Goal: Task Accomplishment & Management: Manage account settings

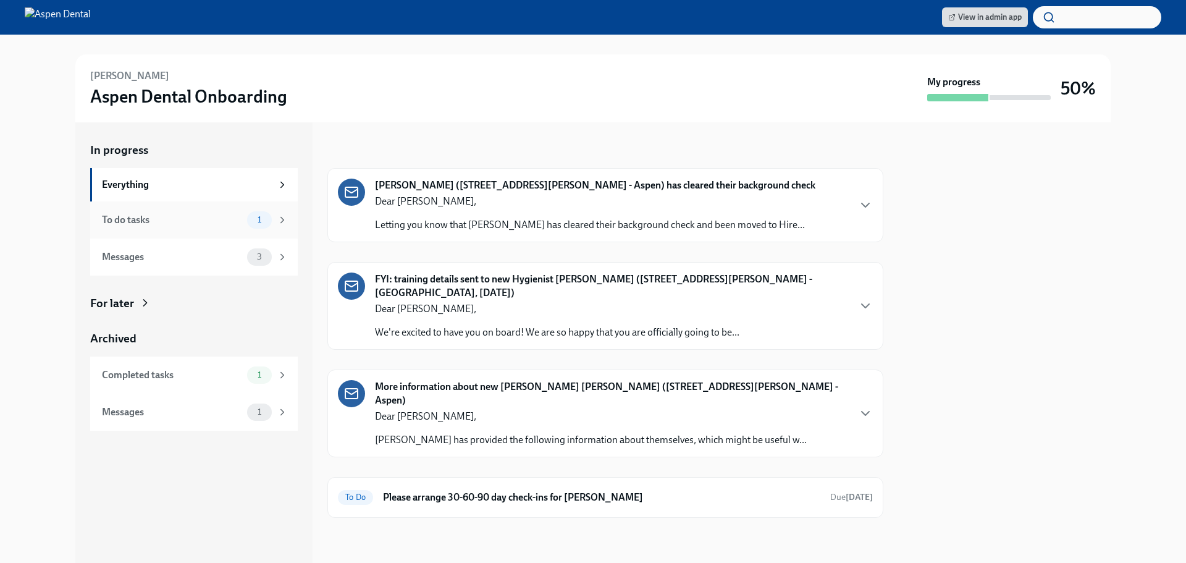
click at [181, 218] on div "To do tasks" at bounding box center [172, 220] width 140 height 14
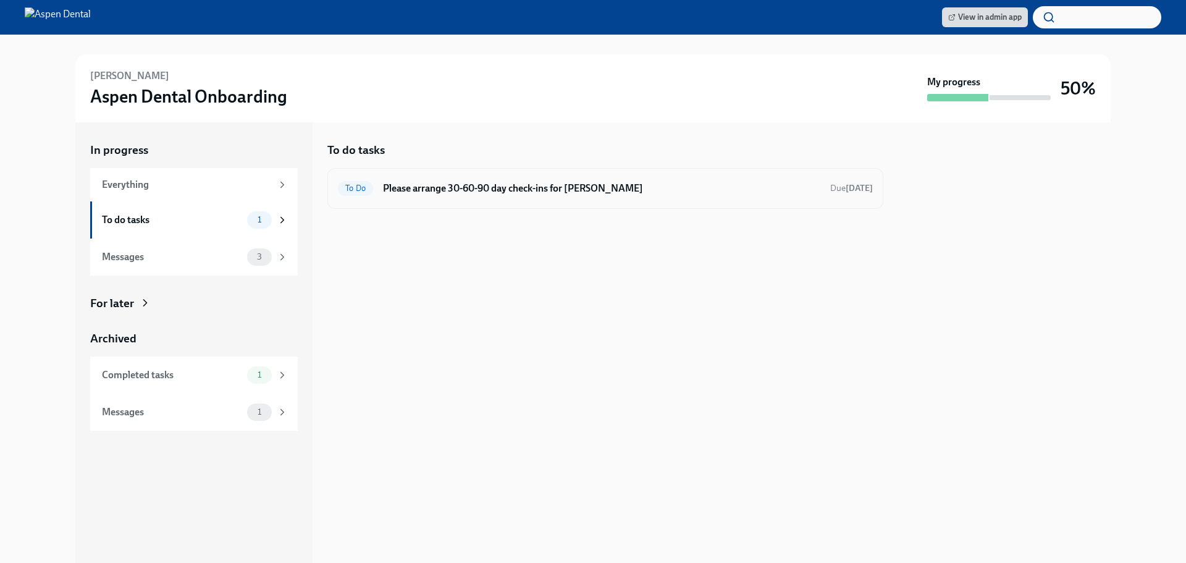
click at [584, 183] on h6 "Please arrange 30-60-90 day check-ins for [PERSON_NAME]" at bounding box center [601, 189] width 437 height 14
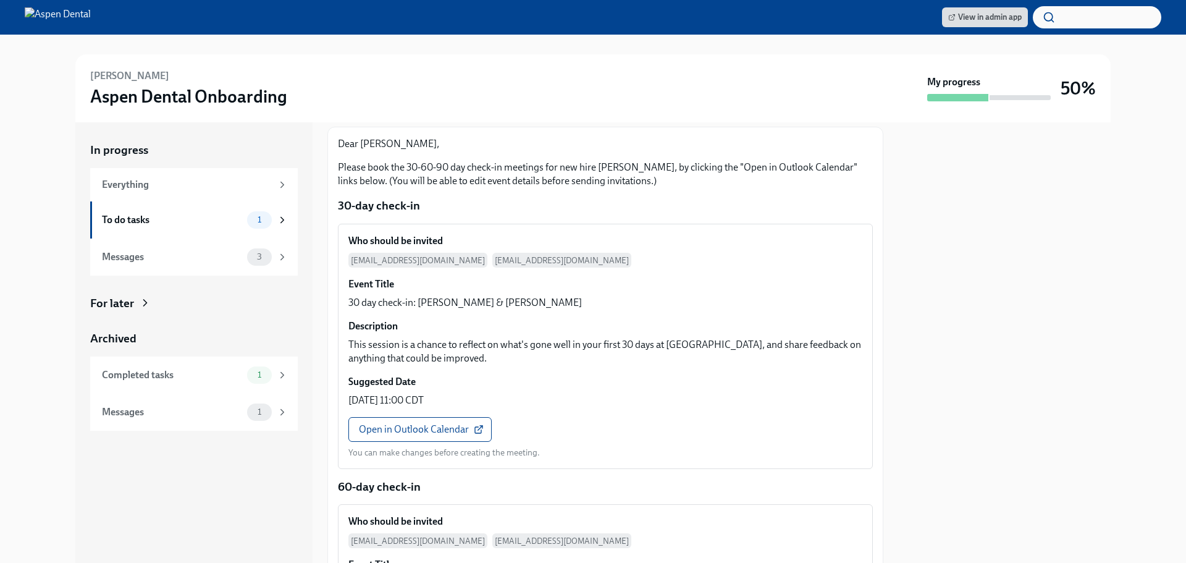
scroll to position [62, 0]
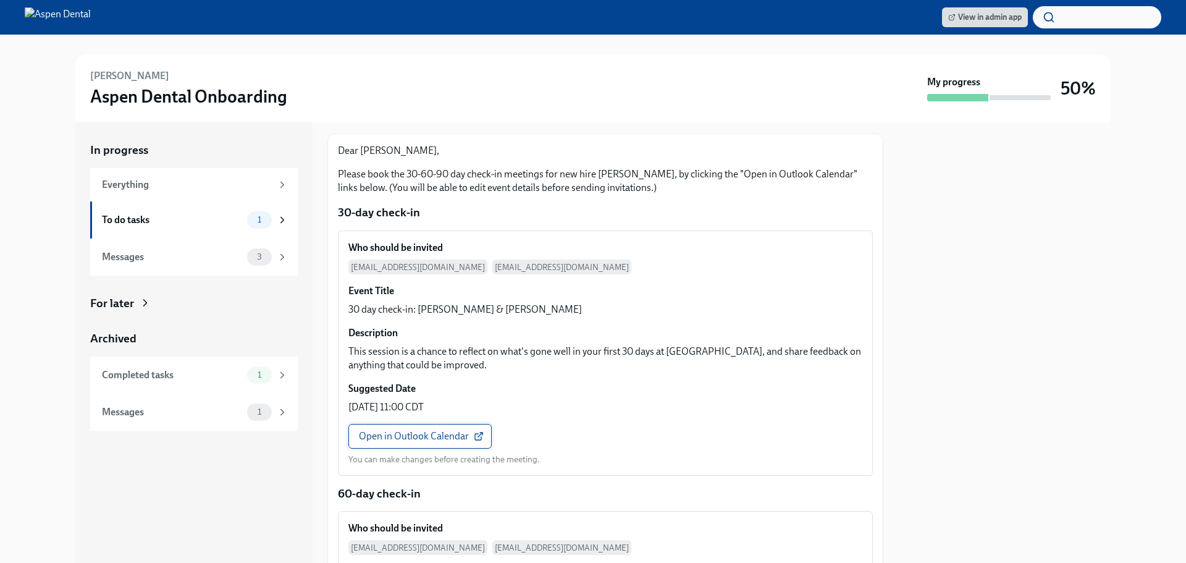
click at [423, 439] on span "Open in Outlook Calendar" at bounding box center [420, 436] width 122 height 12
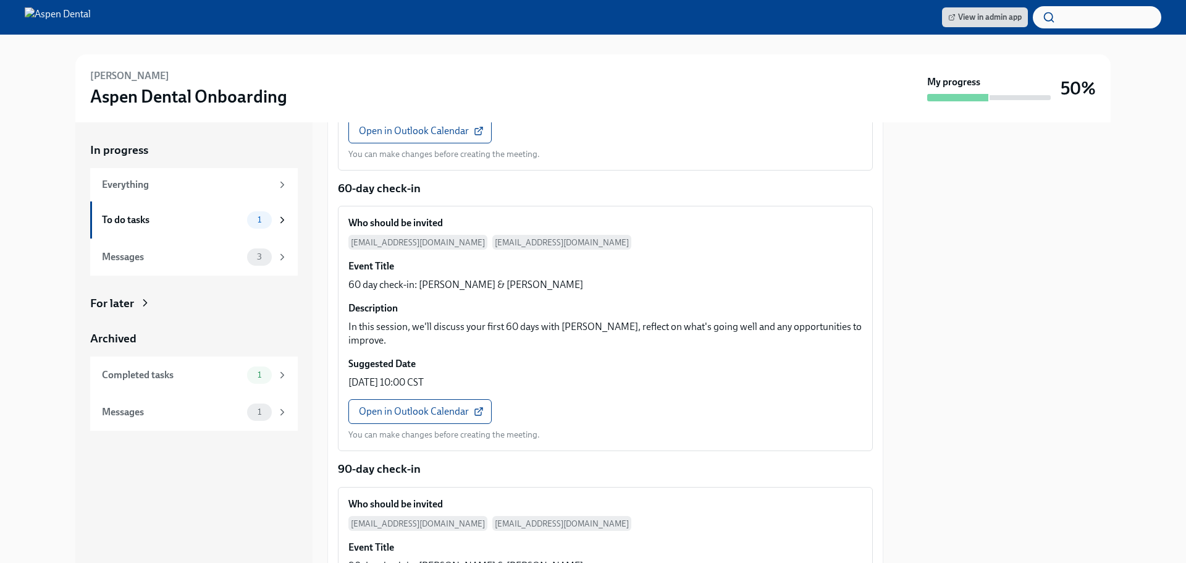
scroll to position [432, 0]
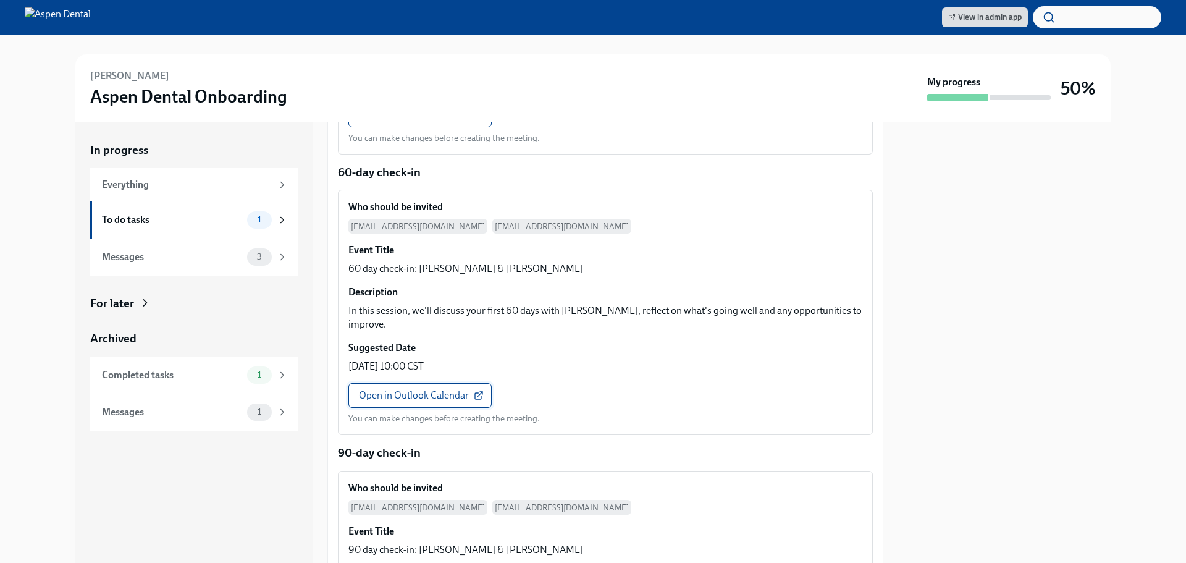
click at [437, 383] on link "Open in Outlook Calendar" at bounding box center [419, 395] width 143 height 25
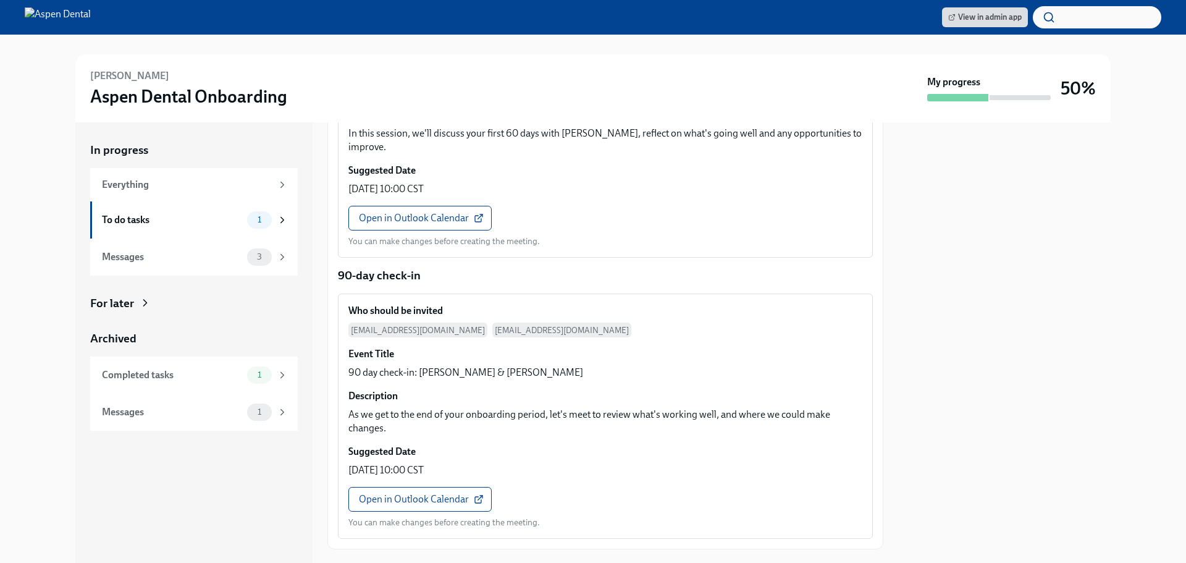
scroll to position [671, 0]
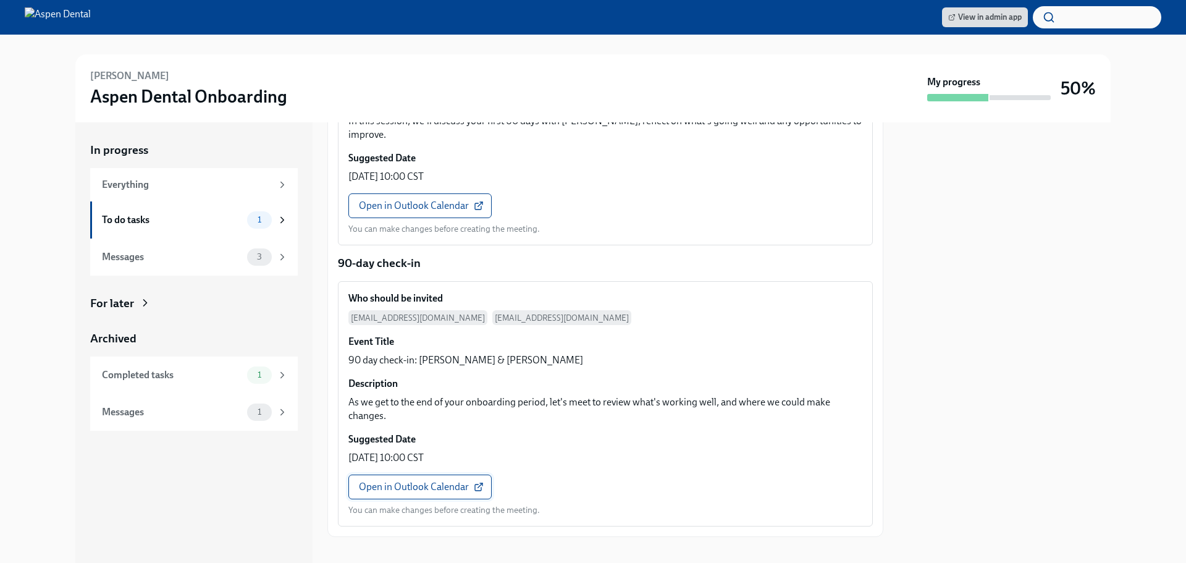
click at [443, 481] on span "Open in Outlook Calendar" at bounding box center [420, 487] width 122 height 12
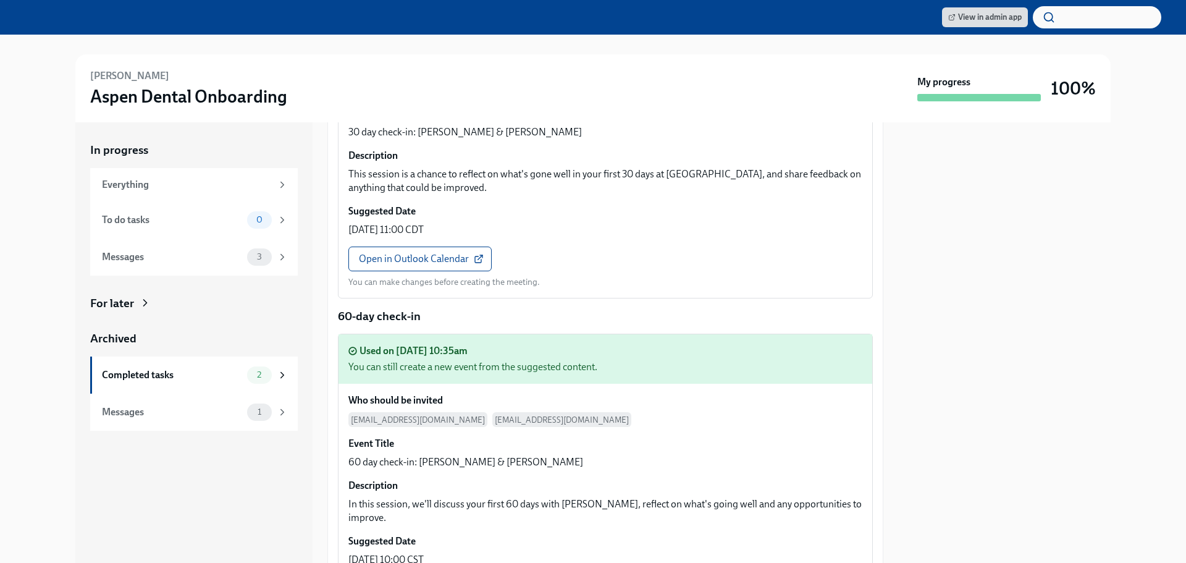
scroll to position [0, 0]
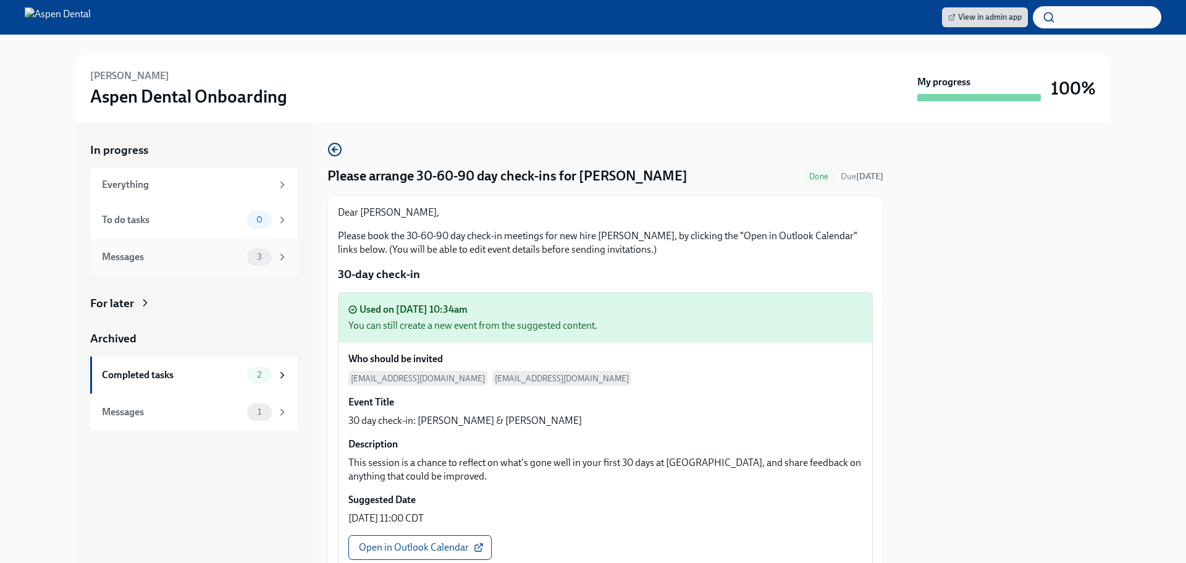
click at [171, 263] on div "Messages" at bounding box center [172, 257] width 140 height 14
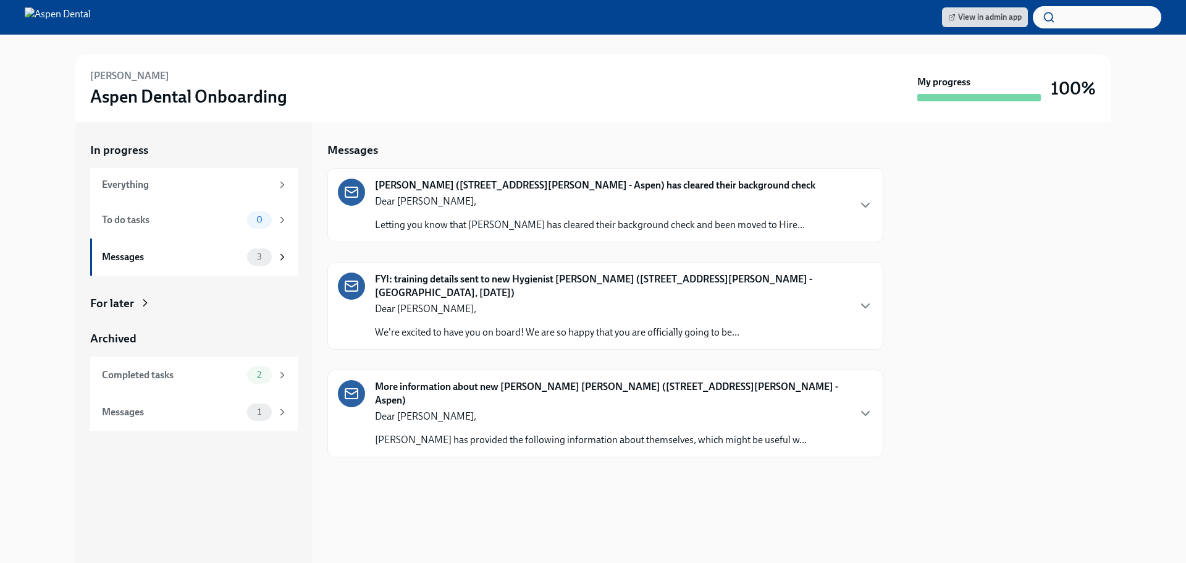
click at [724, 191] on strong "[PERSON_NAME] ([STREET_ADDRESS][PERSON_NAME] - Aspen) has cleared their backgro…" at bounding box center [595, 186] width 440 height 14
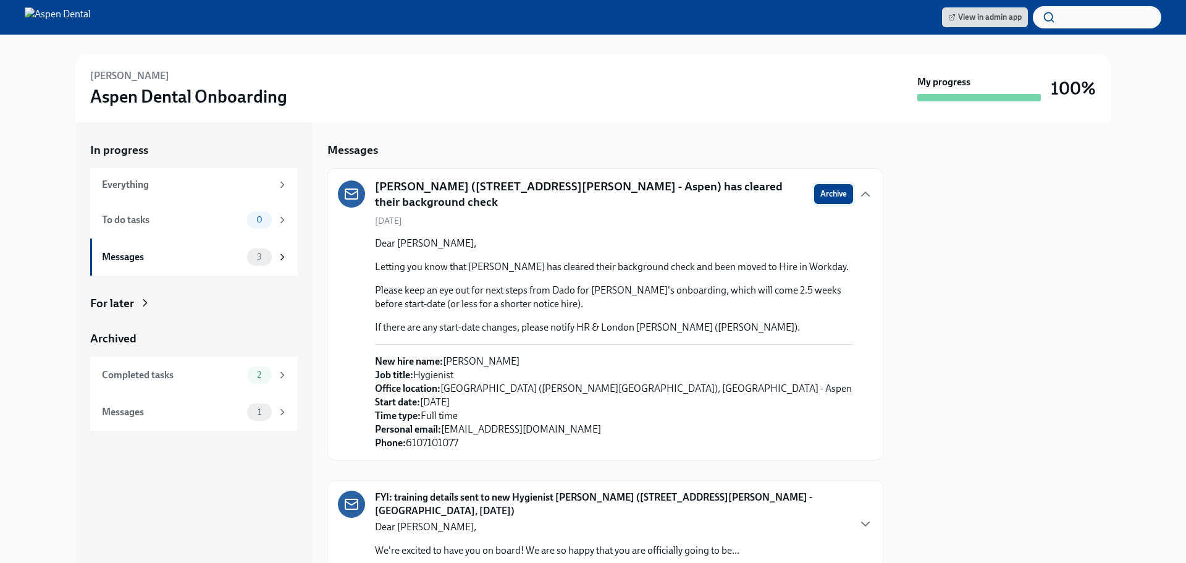
click at [822, 193] on span "Archive" at bounding box center [833, 194] width 27 height 12
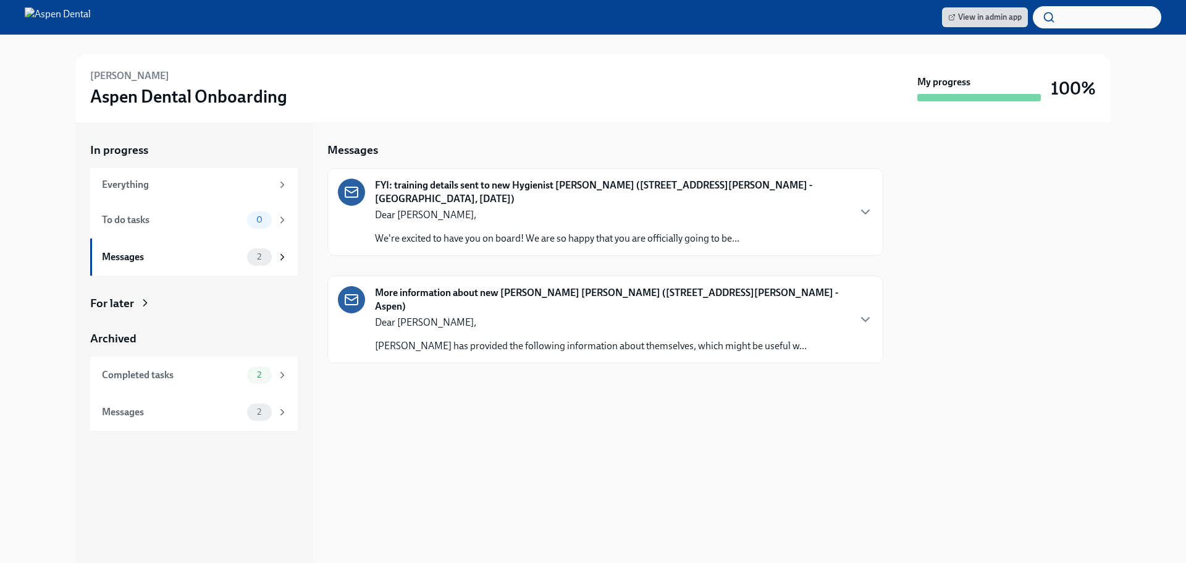
click at [822, 200] on strong "FYI: training details sent to new Hygienist [PERSON_NAME] ([STREET_ADDRESS][PER…" at bounding box center [611, 192] width 473 height 27
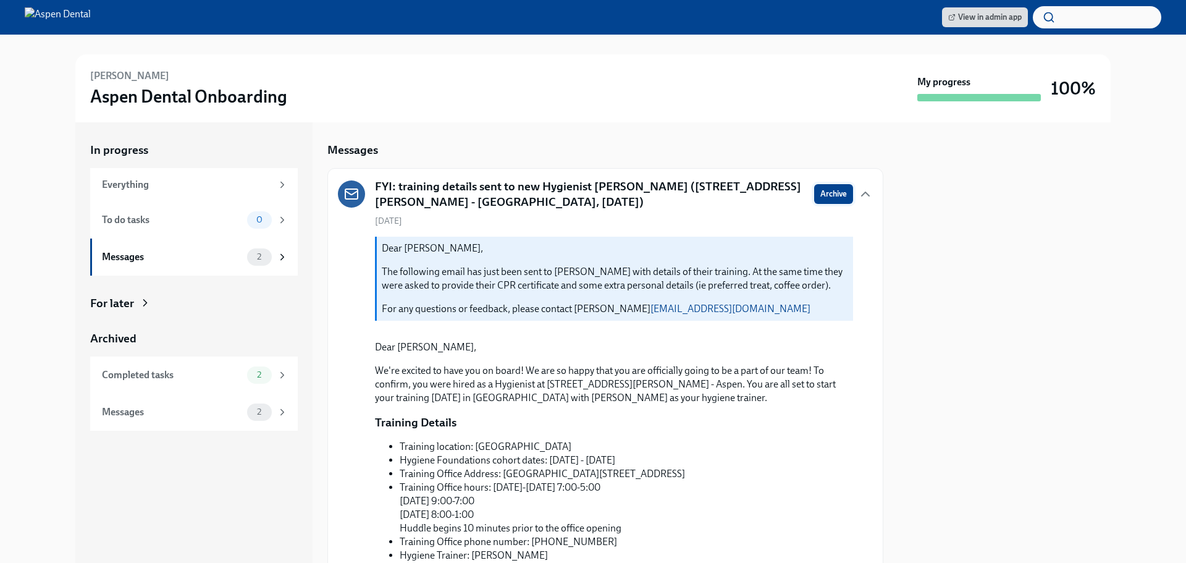
click at [824, 192] on span "Archive" at bounding box center [833, 194] width 27 height 12
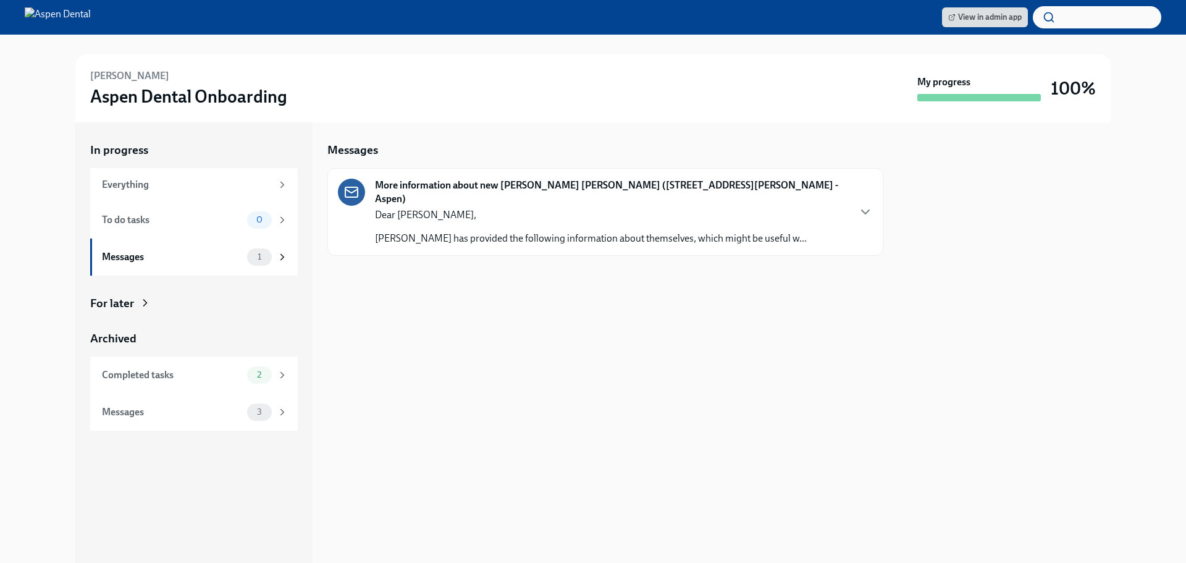
click at [599, 208] on p "Dear [PERSON_NAME]," at bounding box center [591, 215] width 432 height 14
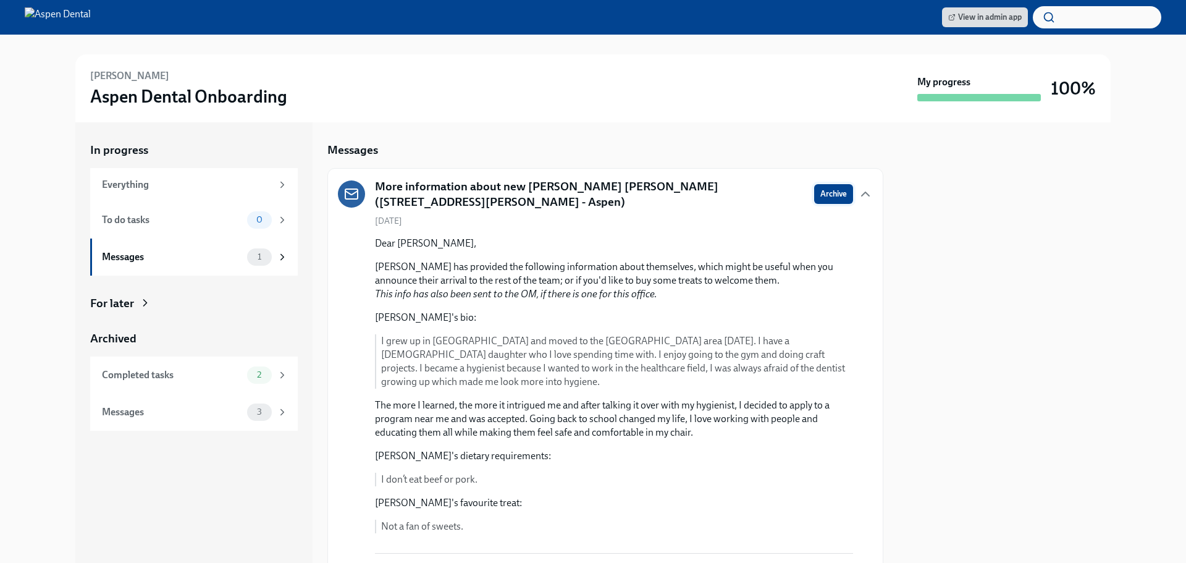
click at [822, 190] on span "Archive" at bounding box center [833, 194] width 27 height 12
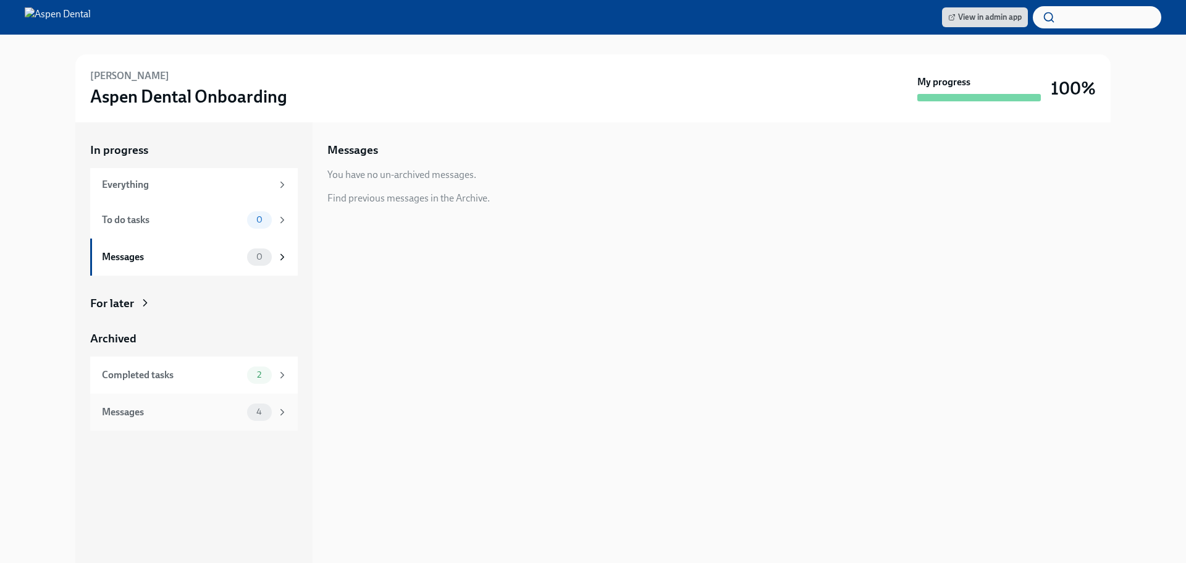
click at [183, 406] on div "Messages" at bounding box center [172, 412] width 140 height 14
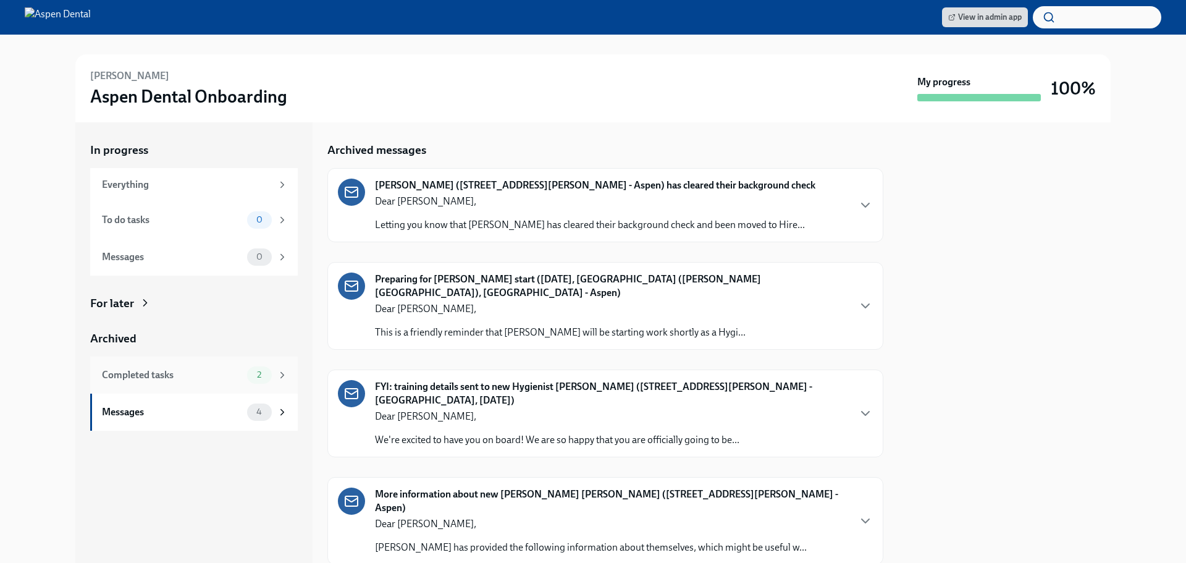
click at [190, 372] on div "Completed tasks" at bounding box center [172, 375] width 140 height 14
